Goal: Task Accomplishment & Management: Manage account settings

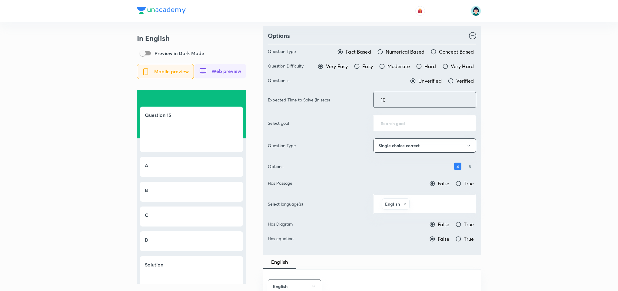
drag, startPoint x: 598, startPoint y: 101, endPoint x: 620, endPoint y: 101, distance: 21.8
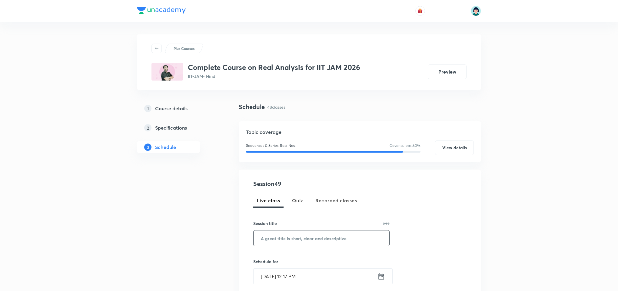
click at [257, 238] on input "text" at bounding box center [322, 238] width 136 height 15
paste input "Properties of Power Series 1"
type input "Properties of Power Series 1"
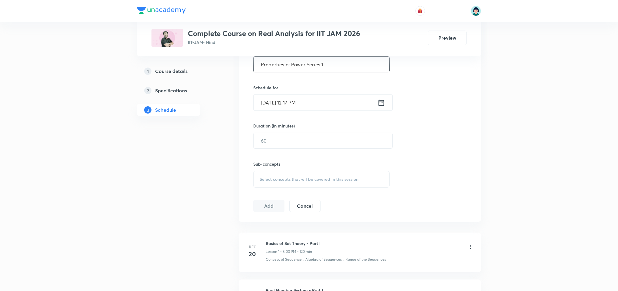
scroll to position [178, 0]
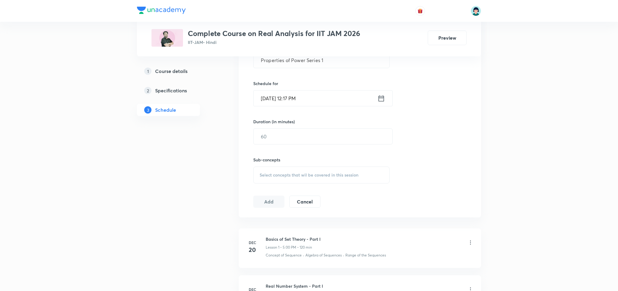
click at [271, 97] on input "[DATE] 12:17 PM" at bounding box center [316, 98] width 124 height 15
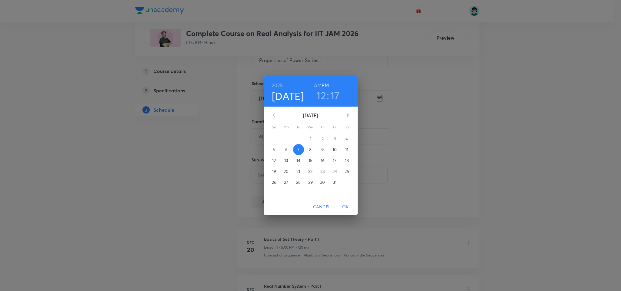
click at [322, 100] on h3 "12" at bounding box center [321, 95] width 10 height 13
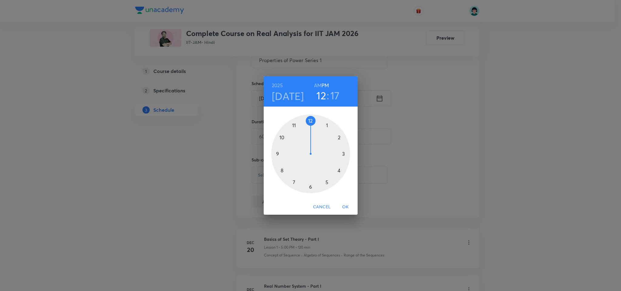
click at [326, 184] on div at bounding box center [310, 154] width 79 height 79
click at [309, 187] on div at bounding box center [310, 154] width 79 height 79
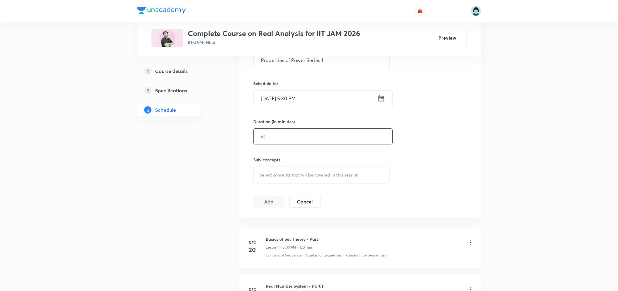
click at [298, 144] on input "text" at bounding box center [323, 136] width 139 height 15
type input "90"
click at [344, 185] on div "Session 49 Live class Quiz Recorded classes Session title 28/99 Properties of P…" at bounding box center [359, 104] width 213 height 207
click at [326, 170] on div "Select concepts that wil be covered in this session" at bounding box center [321, 175] width 136 height 17
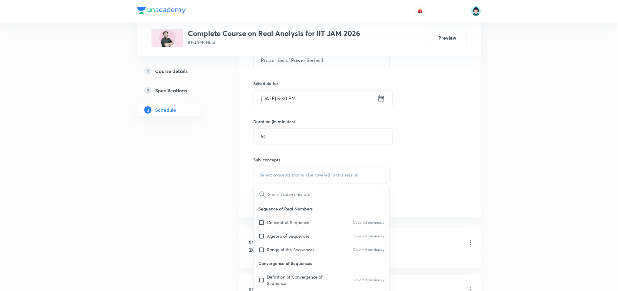
click at [312, 256] on div "Range of the Sequences Covered previously" at bounding box center [322, 250] width 136 height 14
checkbox input "true"
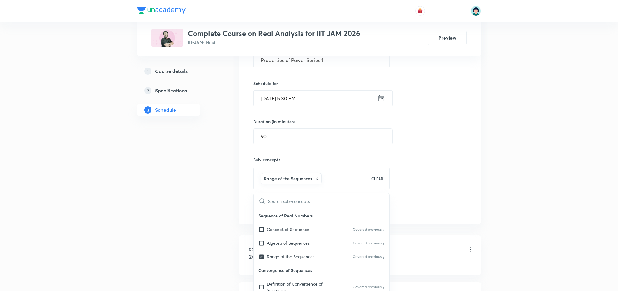
click at [452, 189] on div "Session 49 Live class Quiz Recorded classes Session title 28/99 Properties of P…" at bounding box center [359, 108] width 213 height 214
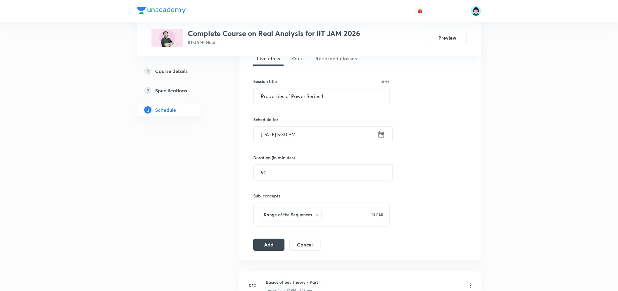
scroll to position [142, 0]
click at [255, 246] on button "Add" at bounding box center [268, 244] width 31 height 12
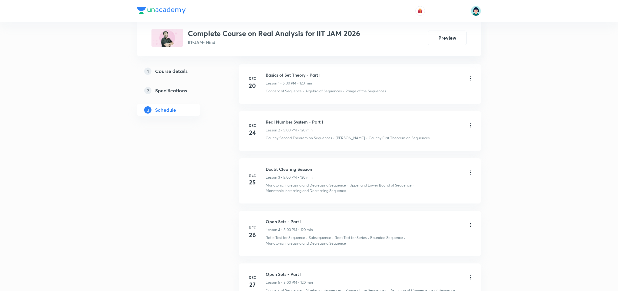
scroll to position [0, 0]
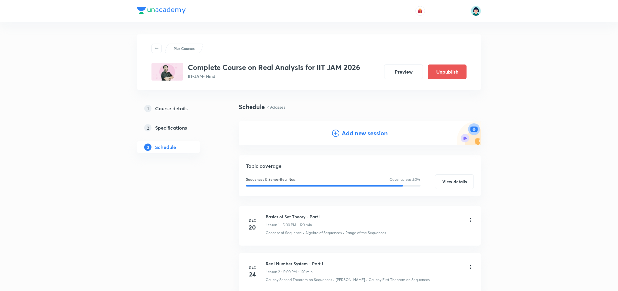
click at [339, 136] on div "Add new session" at bounding box center [360, 133] width 56 height 9
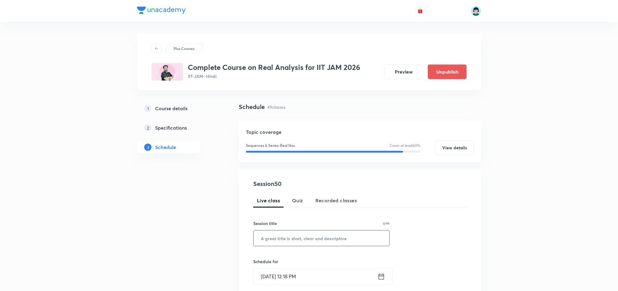
click at [284, 242] on input "text" at bounding box center [322, 238] width 136 height 15
paste input "Properties of Power Series 2"
type input "Properties of Power Series 2"
click at [272, 287] on div "Session 50 Live class Quiz Recorded classes Session title 28/99 Properties of P…" at bounding box center [359, 282] width 213 height 207
click at [267, 282] on input "[DATE] 12:18 PM" at bounding box center [316, 276] width 124 height 15
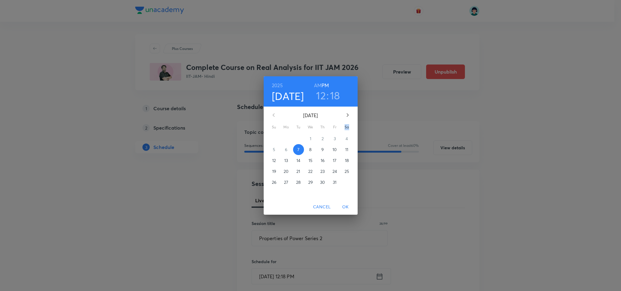
click at [267, 282] on div "[DATE] 12 : 18 AM PM [DATE] Su Mo Tu We Th Fr Sa 28 29 30 1 2 3 4 5 6 7 8 9 10 …" at bounding box center [310, 145] width 621 height 291
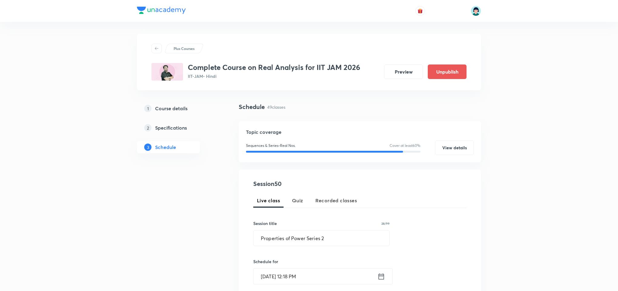
click at [260, 281] on input "[DATE] 12:18 PM" at bounding box center [316, 276] width 124 height 15
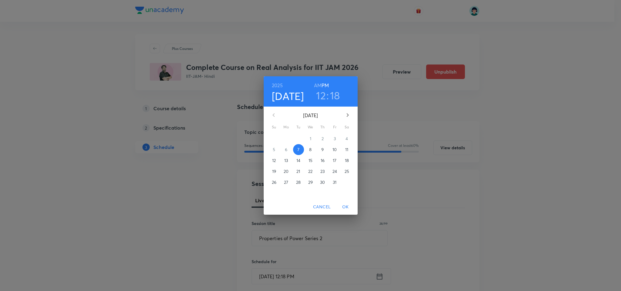
click at [312, 145] on button "8" at bounding box center [310, 149] width 11 height 11
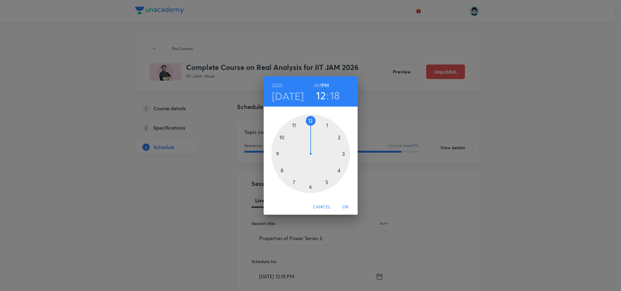
click at [327, 185] on div at bounding box center [310, 154] width 79 height 79
click at [311, 186] on div at bounding box center [310, 154] width 79 height 79
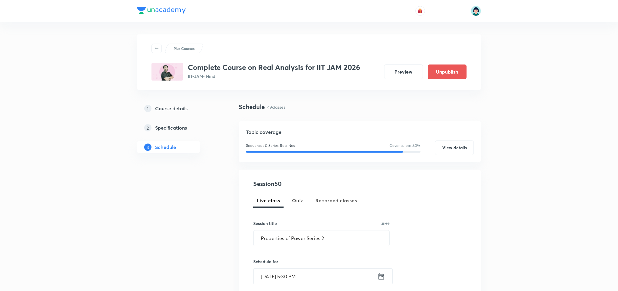
click at [472, 209] on div "Session 50 Live class Quiz Recorded classes Session title 28/99 Properties of P…" at bounding box center [360, 283] width 242 height 226
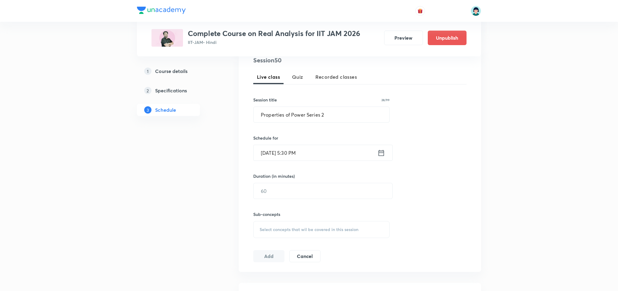
scroll to position [164, 0]
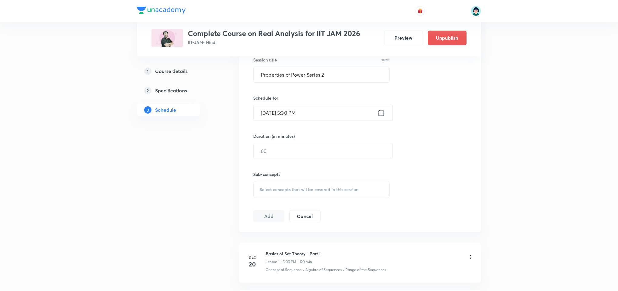
click at [295, 141] on div "Duration (in minutes) ​" at bounding box center [308, 146] width 111 height 26
click at [295, 144] on input "text" at bounding box center [323, 150] width 139 height 15
type input "90"
click at [325, 184] on div "Select concepts that wil be covered in this session" at bounding box center [321, 189] width 136 height 17
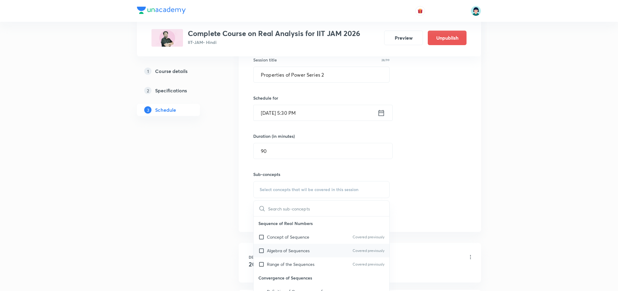
click at [299, 245] on div "Algebra of Sequences Covered previously" at bounding box center [322, 251] width 136 height 14
checkbox input "true"
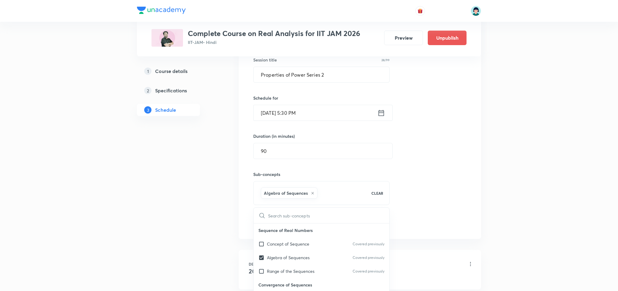
click at [466, 179] on div "Session 50 Live class Quiz Recorded classes Session title 28/99 Properties of P…" at bounding box center [359, 123] width 213 height 214
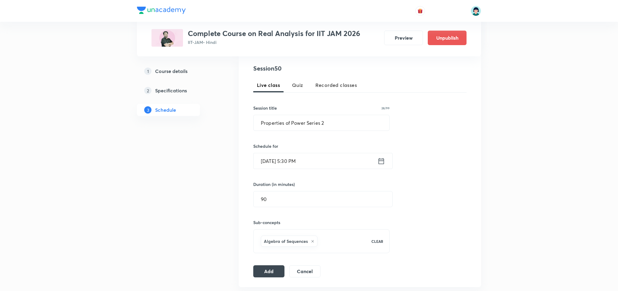
scroll to position [124, 0]
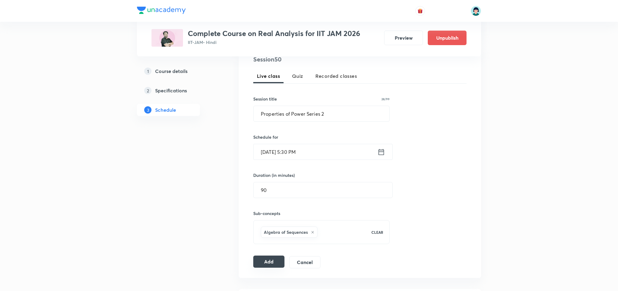
click at [281, 259] on button "Add" at bounding box center [268, 262] width 31 height 12
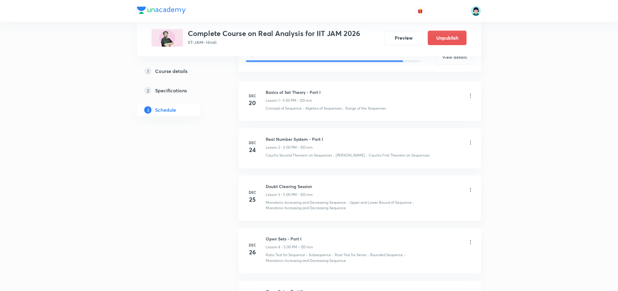
scroll to position [42, 0]
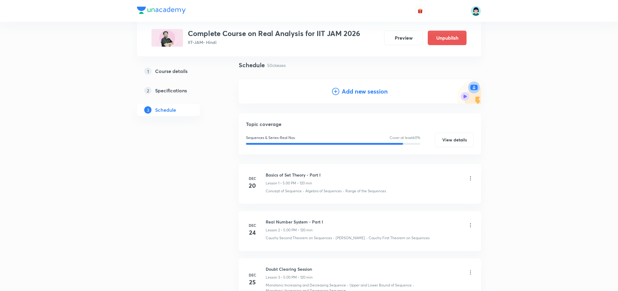
click at [344, 96] on h4 "Add new session" at bounding box center [365, 91] width 46 height 9
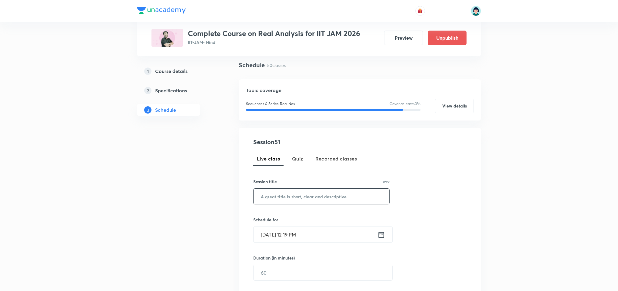
click at [300, 199] on input "text" at bounding box center [322, 196] width 136 height 15
paste input "[PERSON_NAME] Series 1"
type input "[PERSON_NAME] Series 1"
click at [267, 233] on input "[DATE] 12:19 PM" at bounding box center [316, 234] width 124 height 15
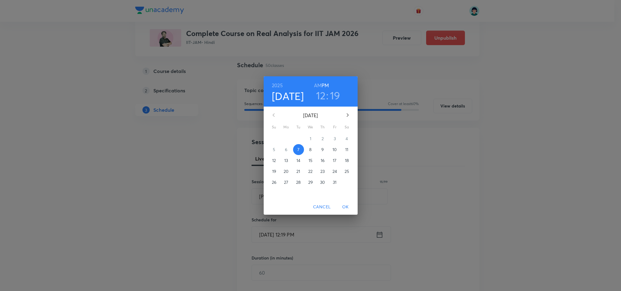
click at [323, 149] on p "9" at bounding box center [322, 150] width 2 height 6
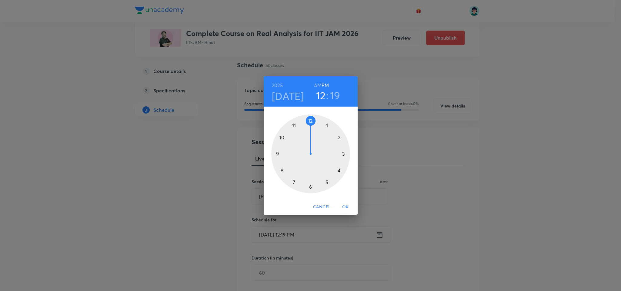
click at [325, 182] on div at bounding box center [310, 154] width 79 height 79
click at [309, 188] on div at bounding box center [310, 154] width 79 height 79
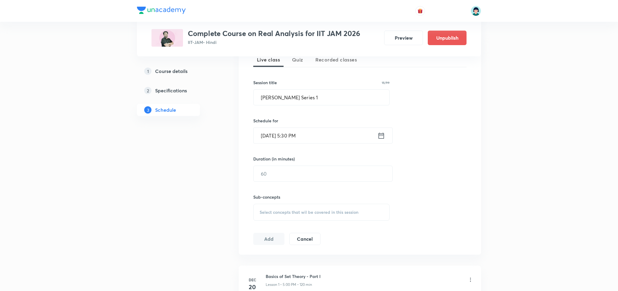
scroll to position [151, 0]
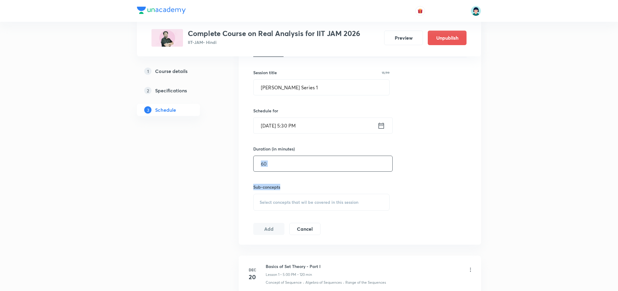
drag, startPoint x: 298, startPoint y: 174, endPoint x: 286, endPoint y: 164, distance: 15.9
click at [286, 164] on div "Session 51 Live class Quiz Recorded classes Session title 15/99 [PERSON_NAME] S…" at bounding box center [359, 131] width 213 height 207
click at [286, 164] on input "text" at bounding box center [323, 163] width 139 height 15
type input "90"
click at [347, 197] on div "Select concepts that wil be covered in this session" at bounding box center [321, 202] width 136 height 17
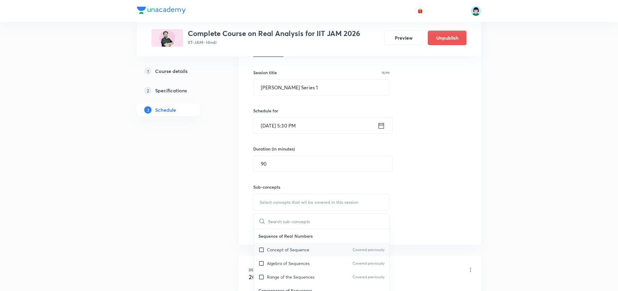
click at [293, 253] on p "Concept of Sequence" at bounding box center [288, 250] width 42 height 6
checkbox input "true"
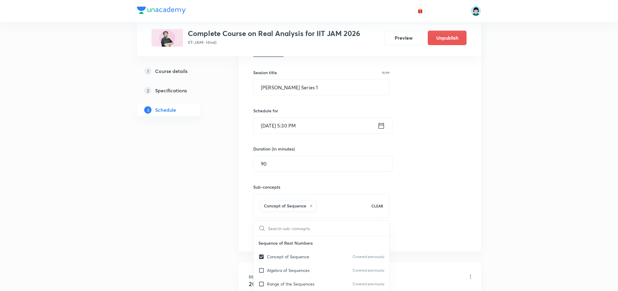
click at [466, 168] on div "Session 51 Live class Quiz Recorded classes Session title 15/99 [PERSON_NAME] S…" at bounding box center [359, 135] width 213 height 214
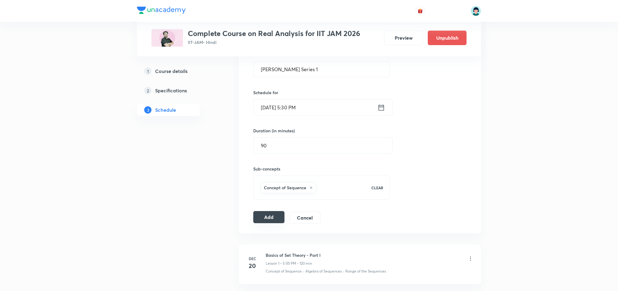
click at [275, 221] on button "Add" at bounding box center [268, 217] width 31 height 12
click at [468, 139] on div "Session 51 Live class Quiz Recorded classes Session title 15/99 [PERSON_NAME] S…" at bounding box center [360, 117] width 242 height 233
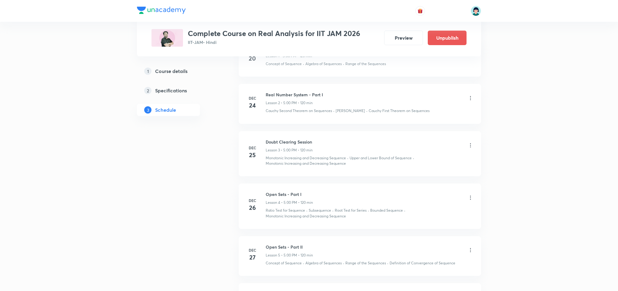
scroll to position [46, 0]
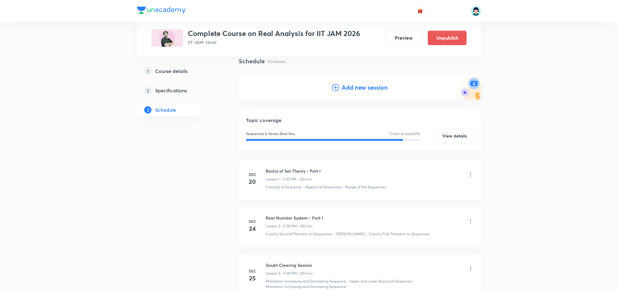
click at [355, 87] on h4 "Add new session" at bounding box center [365, 87] width 46 height 9
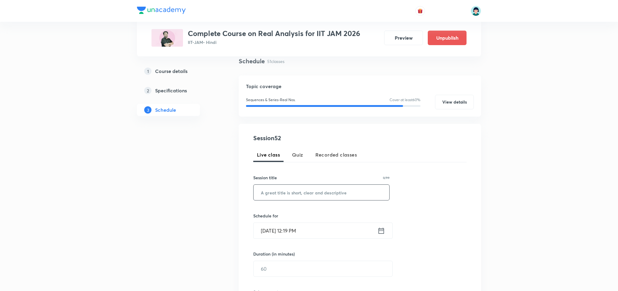
drag, startPoint x: 277, startPoint y: 201, endPoint x: 286, endPoint y: 196, distance: 10.6
click at [286, 196] on div "Session 52 Live class Quiz Recorded classes Session title 0/99 ​ Schedule for […" at bounding box center [359, 237] width 213 height 207
click at [286, 196] on input "text" at bounding box center [322, 192] width 136 height 15
paste input "[PERSON_NAME] Series 2"
type input "[PERSON_NAME] Series 2"
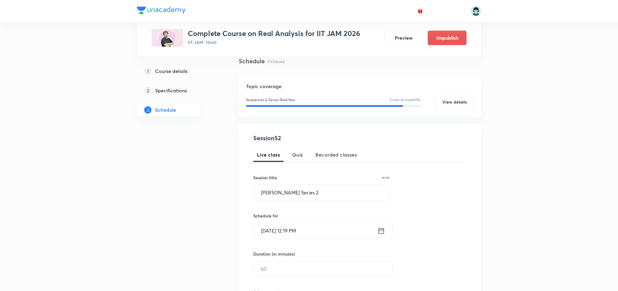
click at [259, 234] on input "[DATE] 12:19 PM" at bounding box center [316, 230] width 124 height 15
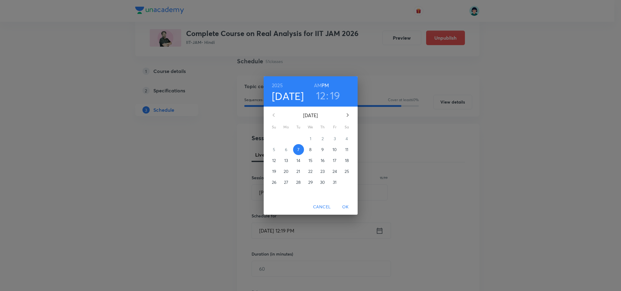
click at [333, 150] on p "10" at bounding box center [334, 150] width 4 height 6
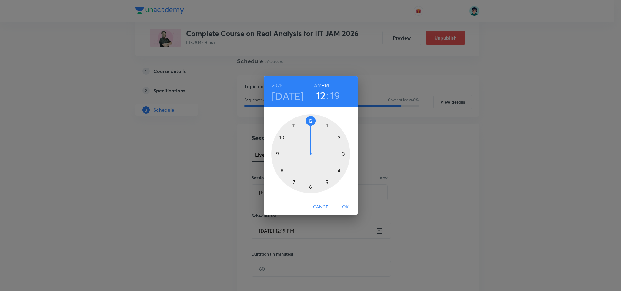
click at [327, 183] on div at bounding box center [310, 154] width 79 height 79
click at [310, 187] on div at bounding box center [310, 154] width 79 height 79
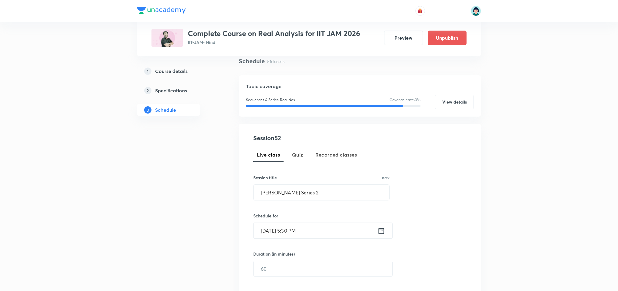
click at [443, 205] on div "Session 52 Live class Quiz Recorded classes Session title 15/99 [PERSON_NAME] S…" at bounding box center [359, 237] width 213 height 207
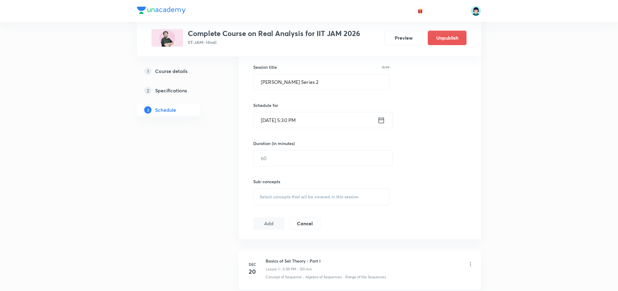
scroll to position [173, 0]
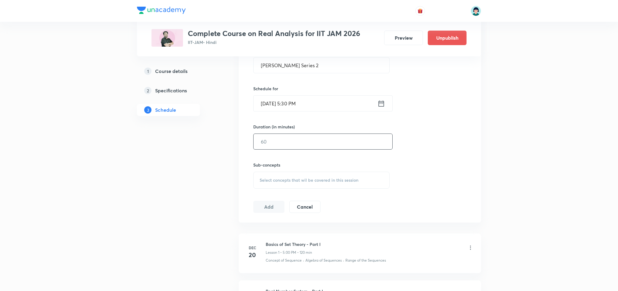
click at [287, 141] on input "text" at bounding box center [323, 141] width 139 height 15
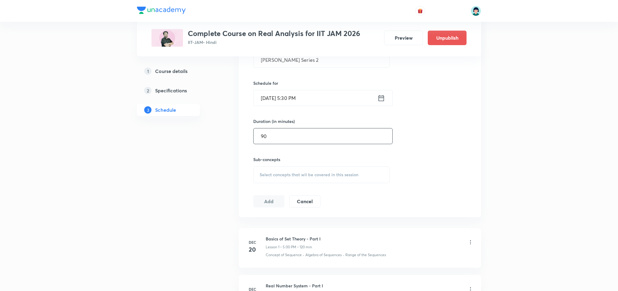
type input "90"
click at [331, 186] on div "Session 52 Live class Quiz Recorded classes Session title 15/99 [PERSON_NAME] S…" at bounding box center [359, 104] width 213 height 207
click at [356, 179] on div "Select concepts that wil be covered in this session" at bounding box center [321, 174] width 136 height 17
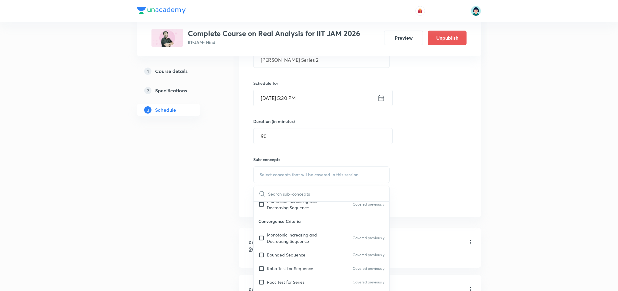
scroll to position [207, 0]
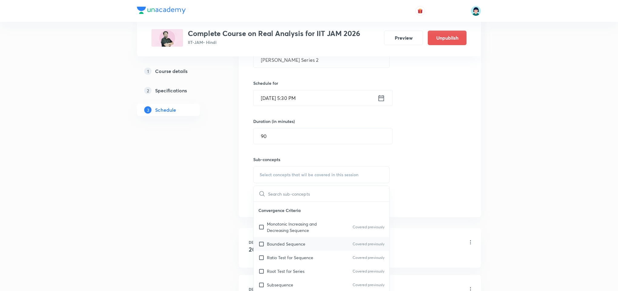
click at [355, 246] on p "Covered previously" at bounding box center [369, 243] width 32 height 5
checkbox input "true"
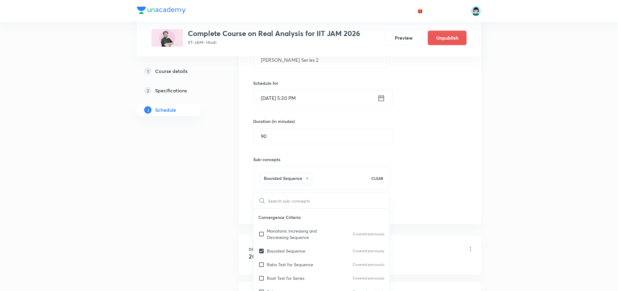
click at [480, 169] on div "Session 52 Live class Quiz Recorded classes Session title 15/99 [PERSON_NAME] S…" at bounding box center [360, 107] width 242 height 233
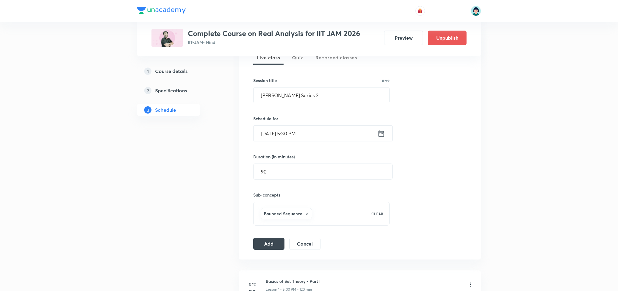
scroll to position [142, 0]
click at [269, 246] on button "Add" at bounding box center [268, 244] width 31 height 12
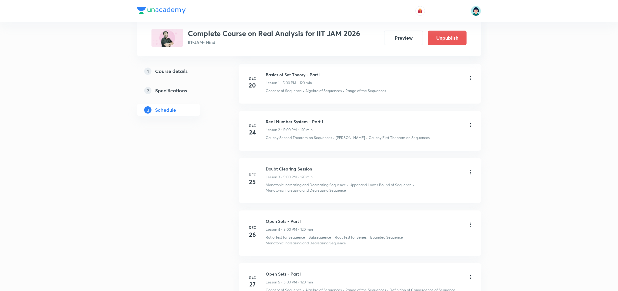
scroll to position [48, 0]
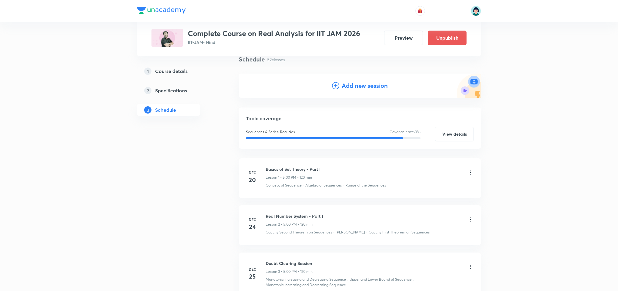
click at [348, 88] on h4 "Add new session" at bounding box center [365, 85] width 46 height 9
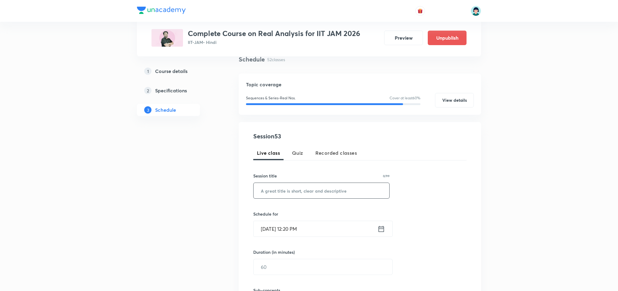
click at [293, 196] on input "text" at bounding box center [322, 190] width 136 height 15
paste input "Problem Session"
type input "Problem Session"
click at [264, 220] on div "Schedule for [DATE] 12:20 PM ​" at bounding box center [321, 224] width 136 height 26
click at [265, 226] on input "[DATE] 12:20 PM" at bounding box center [316, 228] width 124 height 15
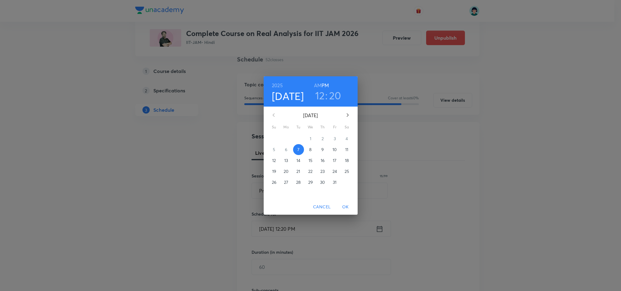
click at [351, 148] on span "11" at bounding box center [346, 150] width 11 height 6
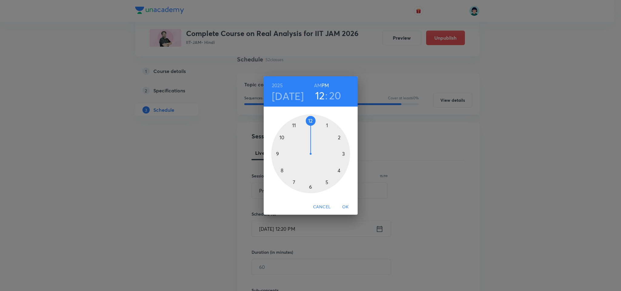
click at [325, 180] on div at bounding box center [310, 154] width 79 height 79
click at [309, 187] on div at bounding box center [310, 154] width 79 height 79
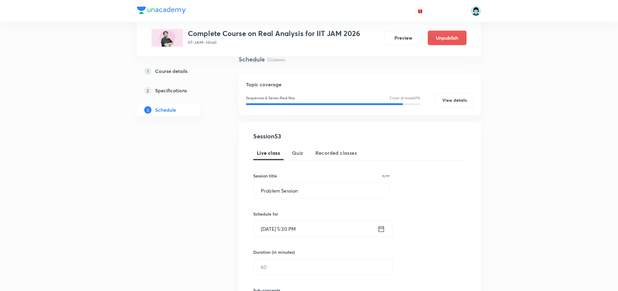
click at [264, 238] on div "Session 53 Live class Quiz Recorded classes Session title 15/99 Problem Session…" at bounding box center [359, 235] width 213 height 207
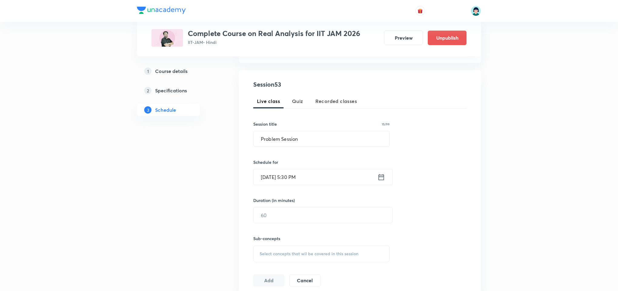
scroll to position [102, 0]
click at [300, 221] on div "​" at bounding box center [322, 212] width 139 height 16
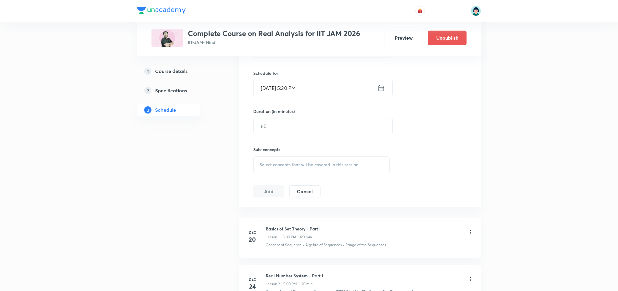
scroll to position [193, 0]
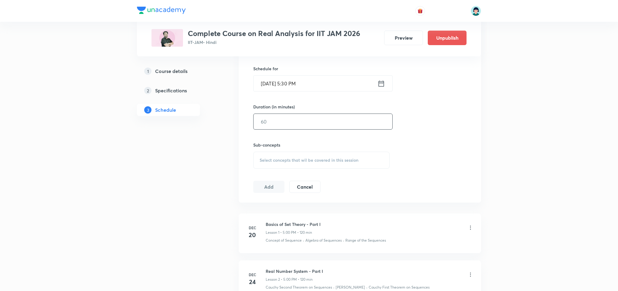
click at [284, 124] on input "text" at bounding box center [323, 121] width 139 height 15
type input "90"
click at [346, 160] on span "Select concepts that wil be covered in this session" at bounding box center [309, 160] width 99 height 5
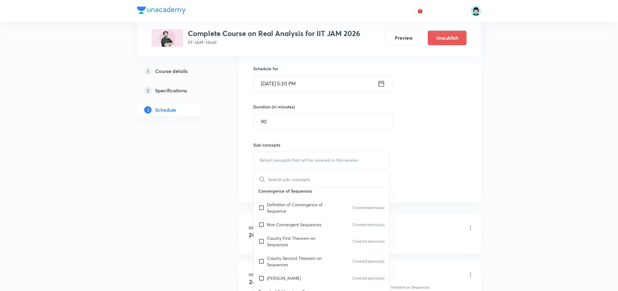
scroll to position [92, 0]
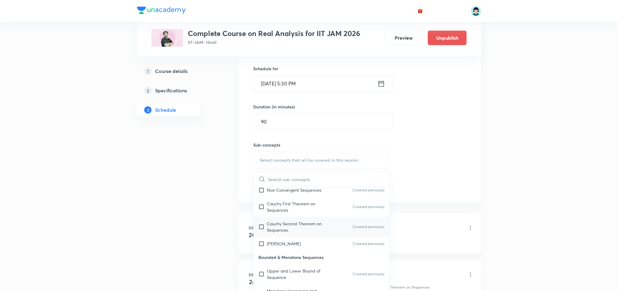
click at [335, 234] on div "Cauchy Second Theorem on Sequences Covered previously" at bounding box center [322, 227] width 136 height 20
checkbox input "true"
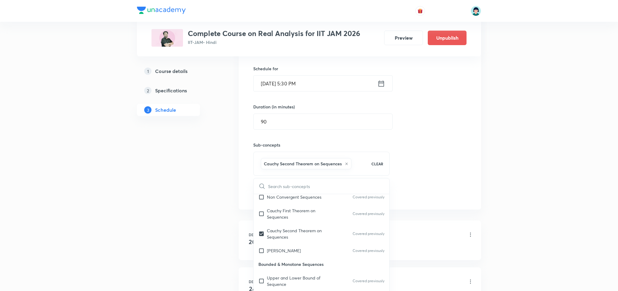
click at [465, 184] on div "Session 53 Live class Quiz Recorded classes Session title 15/99 Problem Session…" at bounding box center [359, 93] width 213 height 214
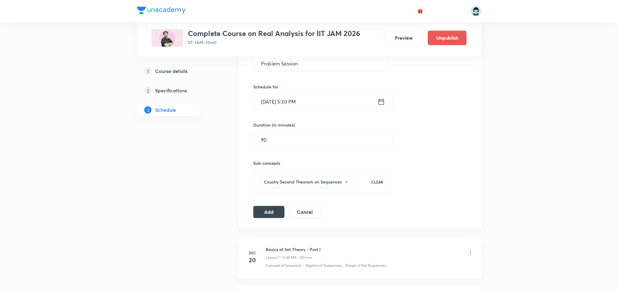
scroll to position [157, 0]
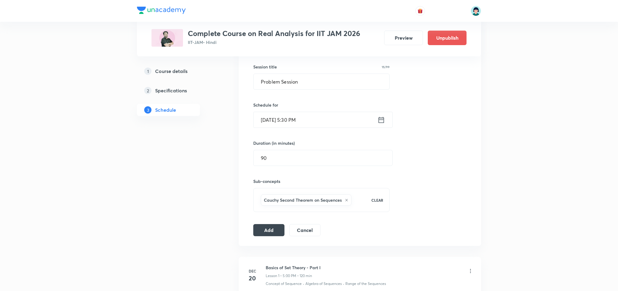
click at [269, 238] on div "Session 53 Live class Quiz Recorded classes Session title 15/99 Problem Session…" at bounding box center [360, 129] width 242 height 233
click at [281, 233] on button "Add" at bounding box center [268, 230] width 31 height 12
click at [450, 175] on div "Session 53 Live class Quiz Recorded classes Session title 15/99 Problem Session…" at bounding box center [359, 130] width 213 height 214
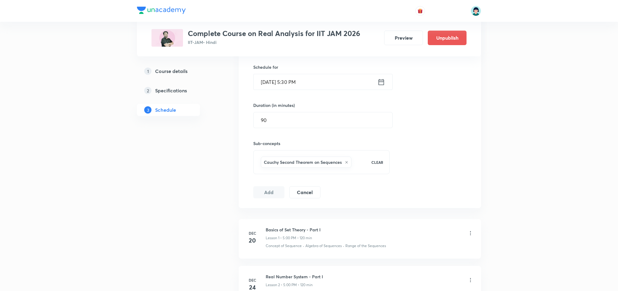
scroll to position [211, 0]
